Goal: Transaction & Acquisition: Purchase product/service

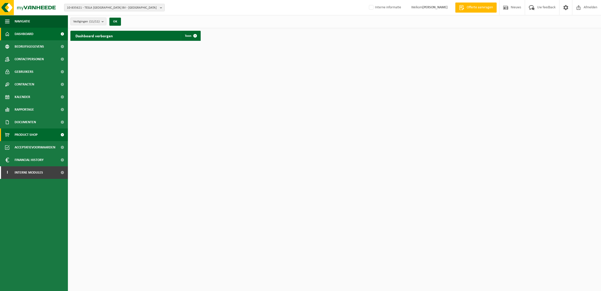
click at [33, 135] on span "Product Shop" at bounding box center [26, 134] width 23 height 13
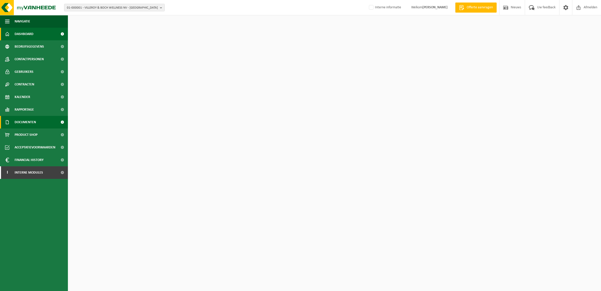
click at [38, 127] on link "Documenten" at bounding box center [34, 122] width 68 height 13
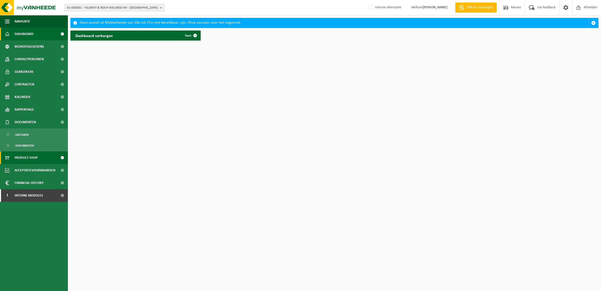
click at [35, 162] on span "Product Shop" at bounding box center [26, 157] width 23 height 13
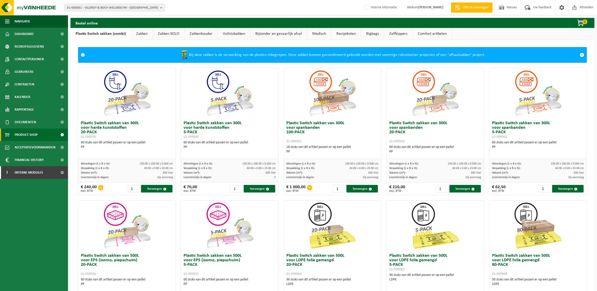
click at [314, 33] on link "Medisch" at bounding box center [319, 34] width 24 height 12
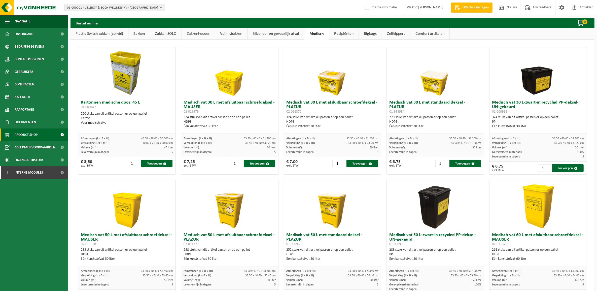
click at [335, 35] on link "Recipiënten" at bounding box center [343, 34] width 29 height 12
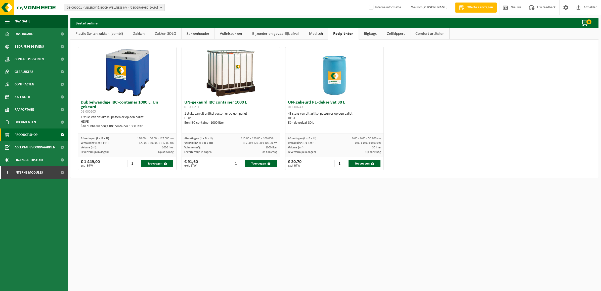
click at [359, 33] on link "Bigbags" at bounding box center [370, 34] width 23 height 12
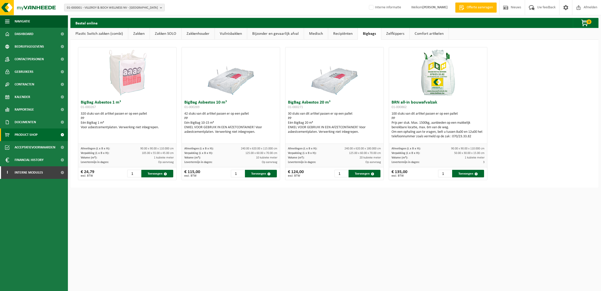
click at [388, 28] on link "Zelfkippers" at bounding box center [395, 34] width 28 height 12
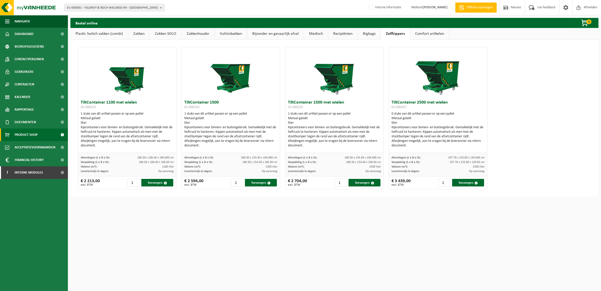
click at [279, 31] on link "Bijzonder en gevaarlijk afval" at bounding box center [275, 34] width 57 height 12
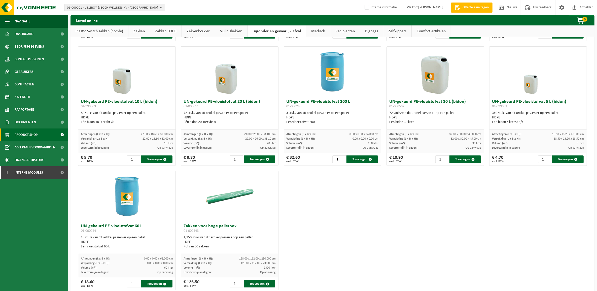
scroll to position [126, 0]
